Goal: Consume media (video, audio): Consume media (video, audio)

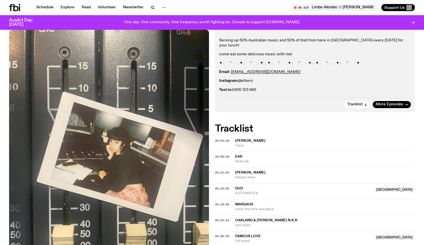
scroll to position [96, 0]
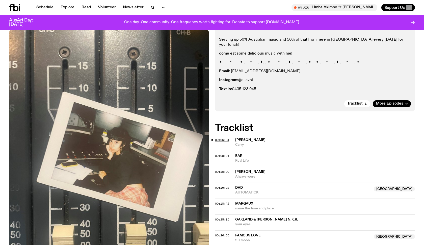
click at [218, 138] on span "00:05:04" at bounding box center [222, 140] width 14 height 4
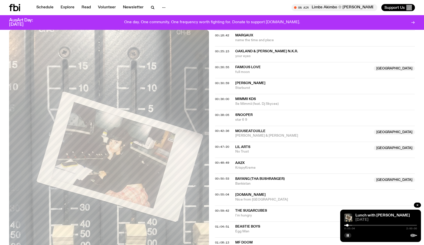
scroll to position [263, 0]
drag, startPoint x: 347, startPoint y: 225, endPoint x: 334, endPoint y: 224, distance: 13.4
click at [334, 224] on div "Schedule Explore Read Volunteer Newsletter About Us Contact Champions of emergi…" at bounding box center [212, 220] width 424 height 967
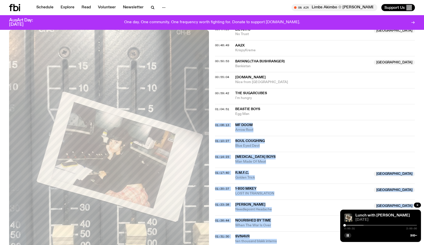
scroll to position [398, 0]
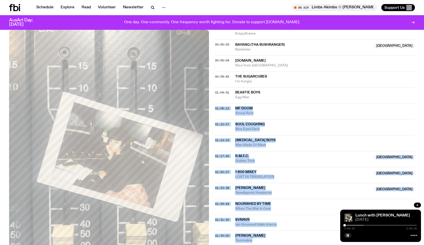
click at [287, 106] on span "MF DOOM" at bounding box center [324, 108] width 179 height 5
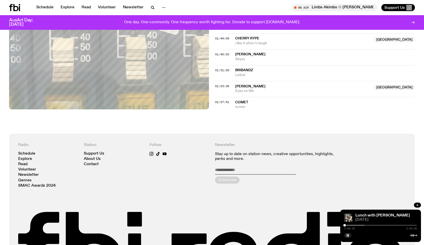
scroll to position [642, 0]
click at [259, 100] on span "comet" at bounding box center [324, 102] width 179 height 5
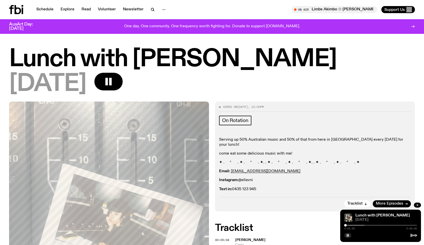
scroll to position [0, 0]
click at [332, 6] on div "Schedule Explore Read Volunteer Newsletter On Air Limbs Akimbo ✩ anusha ✩ Tune …" at bounding box center [212, 9] width 424 height 19
click at [332, 7] on div "Tune in live" at bounding box center [334, 9] width 86 height 7
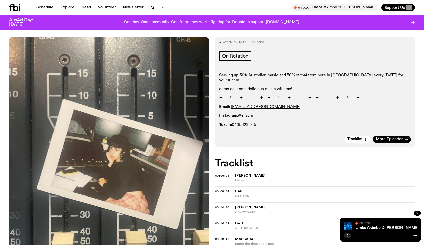
scroll to position [60, 0]
click at [363, 224] on span "On Air" at bounding box center [364, 222] width 11 height 3
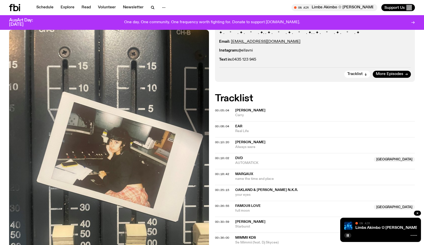
scroll to position [125, 0]
click at [124, 122] on img at bounding box center [109, 163] width 200 height 266
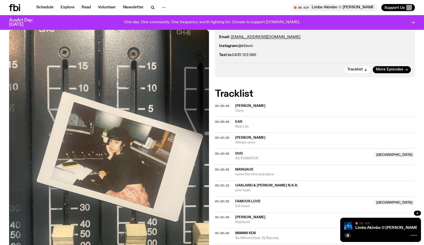
scroll to position [127, 0]
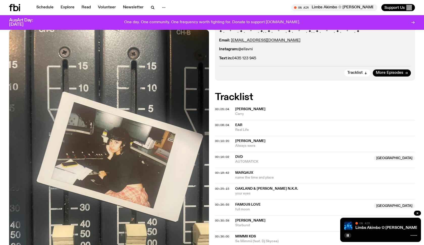
click at [287, 107] on span "Dylan Thom" at bounding box center [324, 109] width 179 height 5
click at [287, 107] on div "Copied" at bounding box center [324, 112] width 179 height 10
click at [223, 107] on span "00:05:04" at bounding box center [222, 109] width 14 height 4
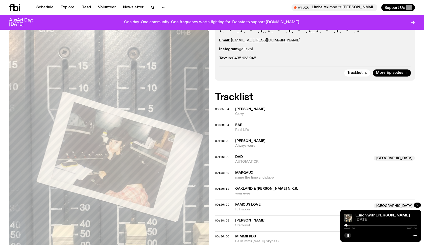
click at [346, 225] on div at bounding box center [346, 225] width 3 height 3
click at [345, 225] on div at bounding box center [345, 225] width 3 height 3
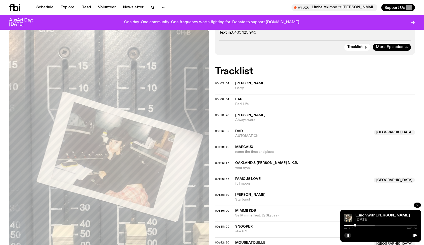
scroll to position [154, 0]
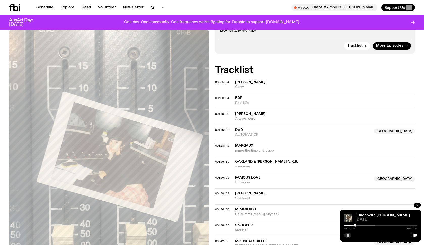
click at [350, 236] on button "button" at bounding box center [347, 234] width 7 height 5
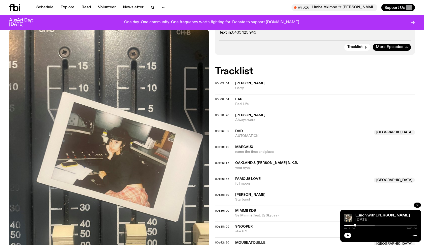
scroll to position [116, 0]
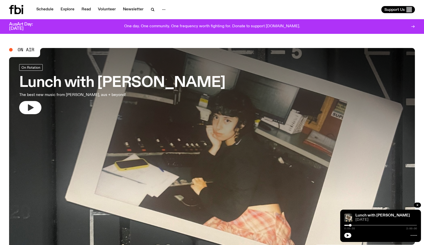
click at [30, 106] on icon "button" at bounding box center [31, 107] width 6 height 7
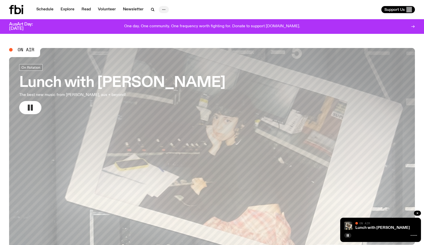
click at [161, 11] on icon "button" at bounding box center [164, 10] width 6 height 6
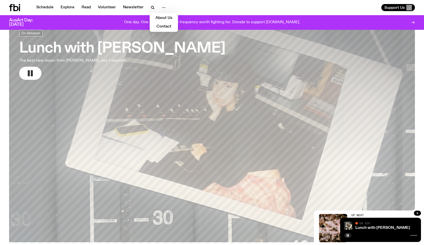
scroll to position [34, 0]
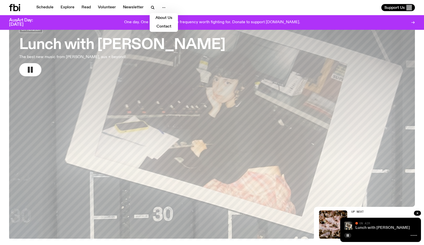
click at [376, 227] on link "Lunch with [PERSON_NAME]" at bounding box center [382, 227] width 54 height 4
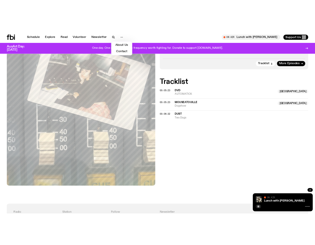
scroll to position [157, 0]
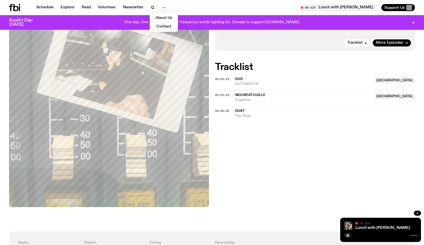
click at [322, 136] on div "On Air Now On Rotation Serving up 50% Australian music and 50% of that from her…" at bounding box center [212, 86] width 424 height 290
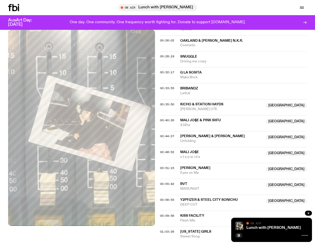
scroll to position [303, 0]
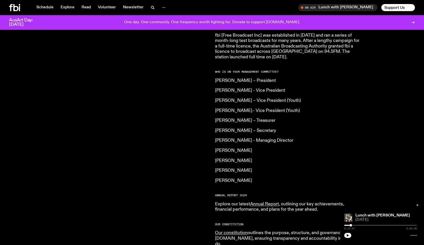
scroll to position [363, 0]
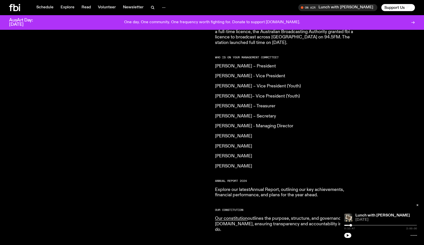
click at [271, 187] on link "Annual Report" at bounding box center [264, 189] width 29 height 5
click at [184, 6] on div "Schedule Explore Read Volunteer Newsletter" at bounding box center [109, 7] width 201 height 7
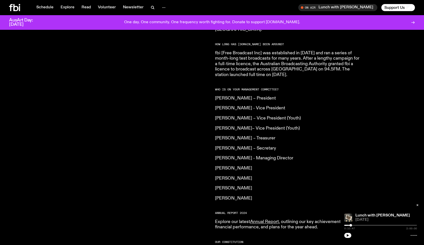
scroll to position [327, 0]
